Goal: Information Seeking & Learning: Learn about a topic

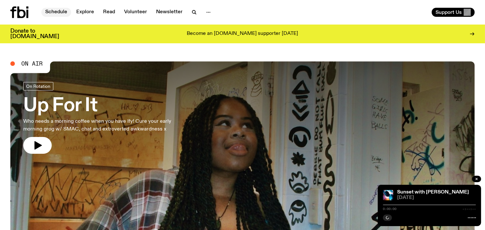
click at [64, 10] on link "Schedule" at bounding box center [56, 12] width 30 height 9
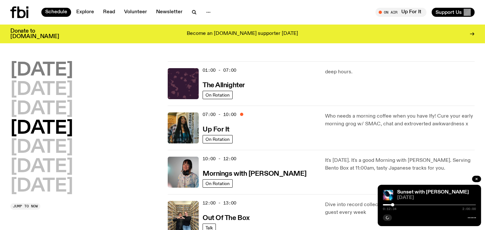
click at [70, 70] on h2 "[DATE]" at bounding box center [41, 70] width 63 height 18
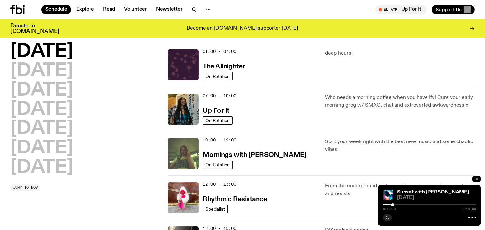
scroll to position [18, 0]
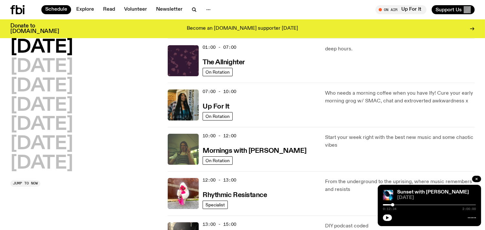
click at [389, 214] on div at bounding box center [429, 217] width 93 height 8
click at [388, 215] on button "button" at bounding box center [387, 218] width 9 height 6
click at [383, 215] on button "button" at bounding box center [387, 218] width 9 height 6
click at [386, 218] on icon "button" at bounding box center [387, 218] width 4 height 4
